Goal: Task Accomplishment & Management: Complete application form

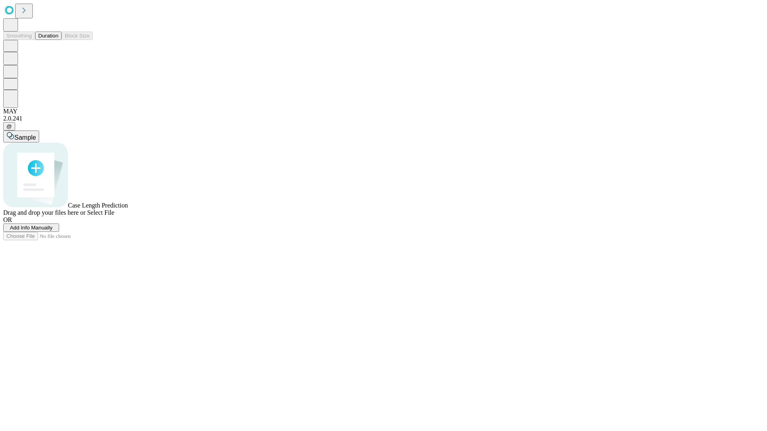
click at [53, 231] on span "Add Info Manually" at bounding box center [31, 228] width 43 height 6
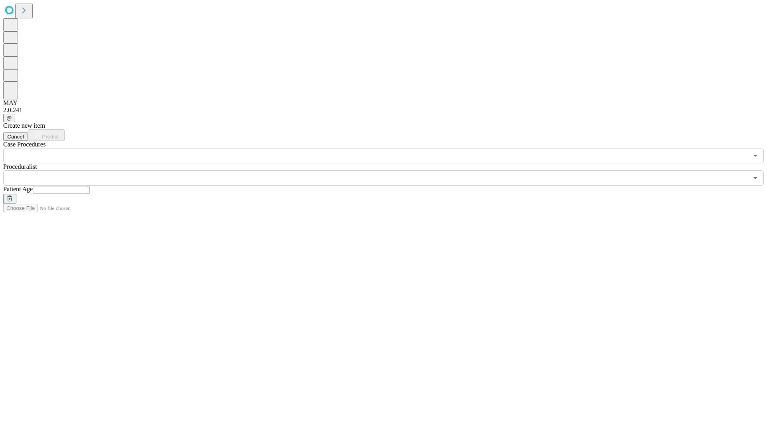
click at [89, 186] on input "text" at bounding box center [61, 190] width 57 height 8
type input "**"
click at [389, 170] on input "text" at bounding box center [375, 177] width 745 height 15
